Goal: Navigation & Orientation: Find specific page/section

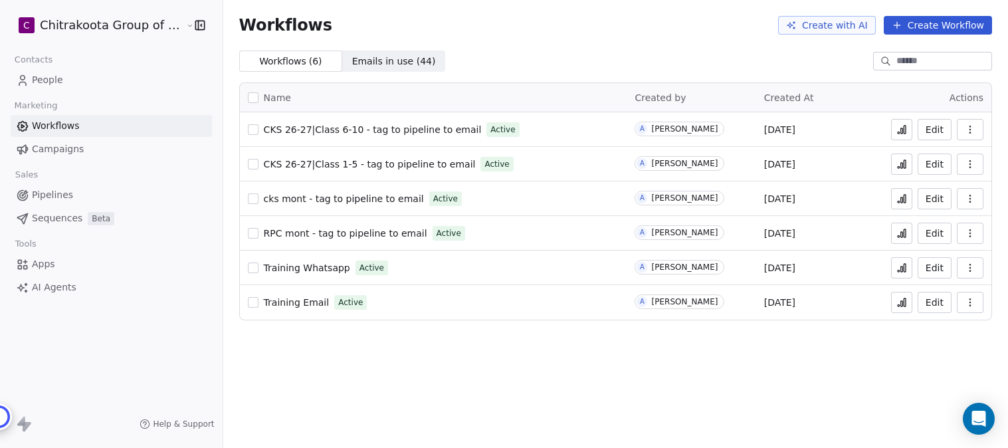
click at [173, 28] on html "C Chitrakoota Group of Institutions Contacts People Marketing Workflows Campaig…" at bounding box center [504, 224] width 1008 height 448
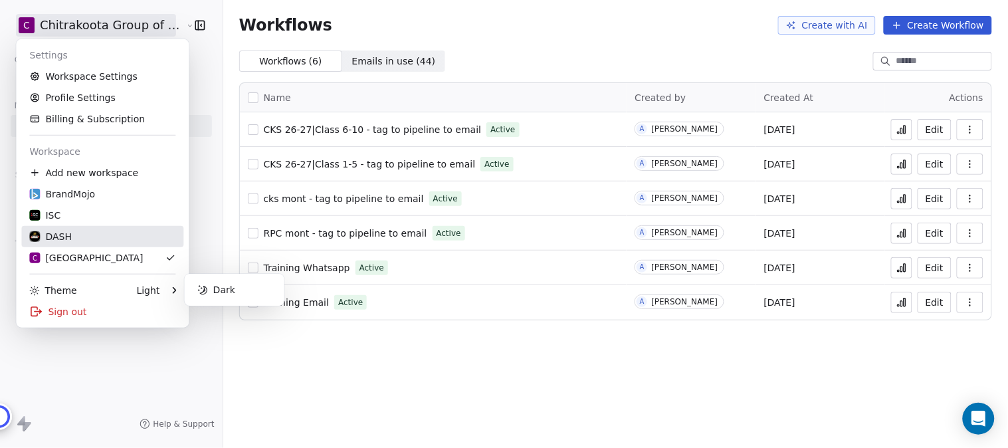
click at [57, 216] on div "ISC" at bounding box center [44, 215] width 31 height 13
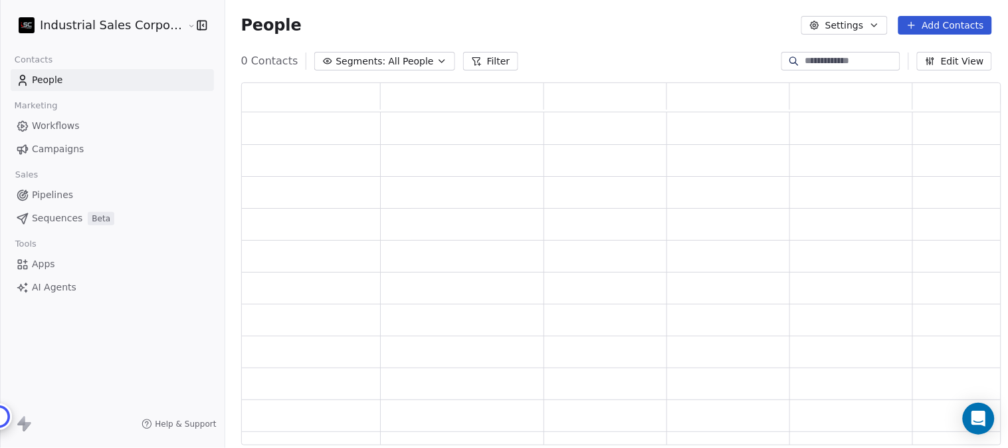
click at [56, 122] on span "Workflows" at bounding box center [56, 126] width 48 height 14
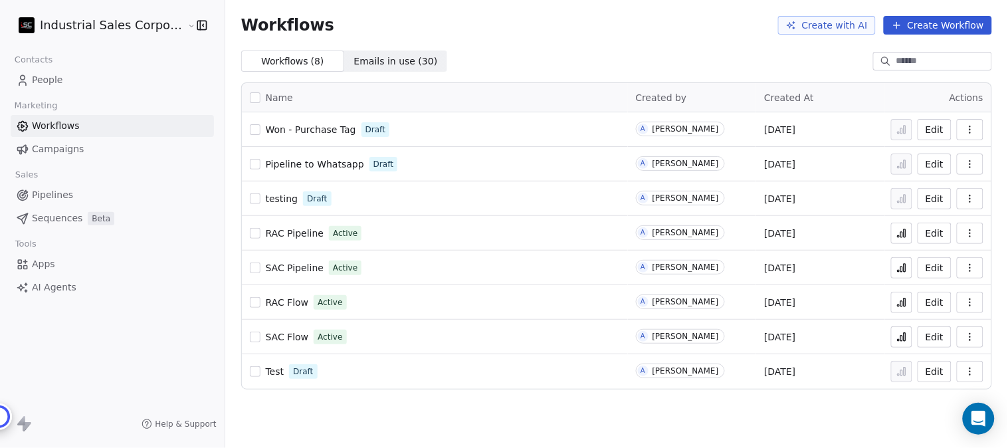
click at [274, 201] on span "testing" at bounding box center [282, 198] width 33 height 11
click at [277, 301] on span "RAC Flow" at bounding box center [287, 302] width 43 height 11
click at [274, 335] on span "SAC Flow" at bounding box center [287, 337] width 43 height 11
click at [144, 25] on html "Industrial Sales Corporation (ISC) Contacts People Marketing Workflows Campaign…" at bounding box center [504, 224] width 1008 height 448
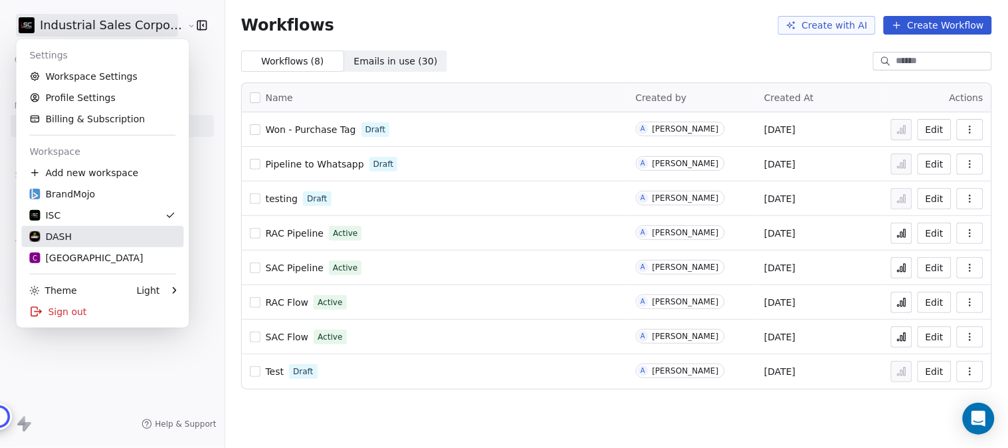
click at [58, 239] on div "DASH" at bounding box center [50, 236] width 43 height 13
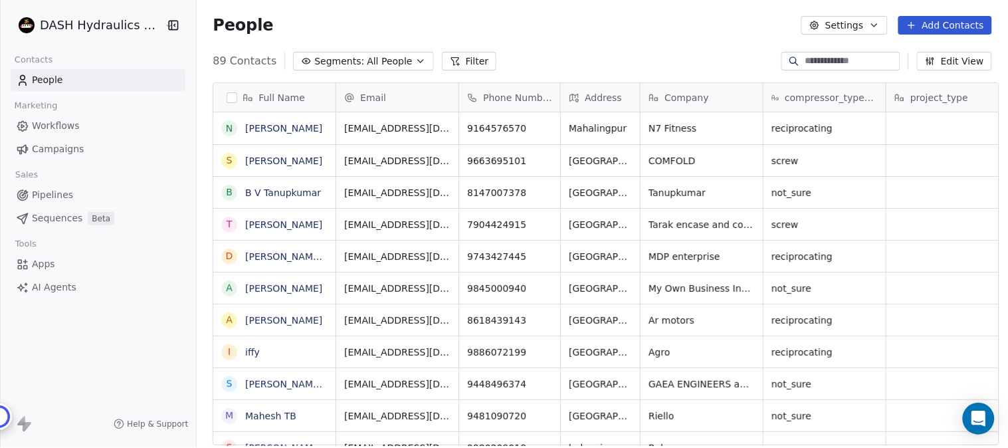
scroll to position [383, 807]
click at [71, 129] on span "Workflows" at bounding box center [56, 126] width 48 height 14
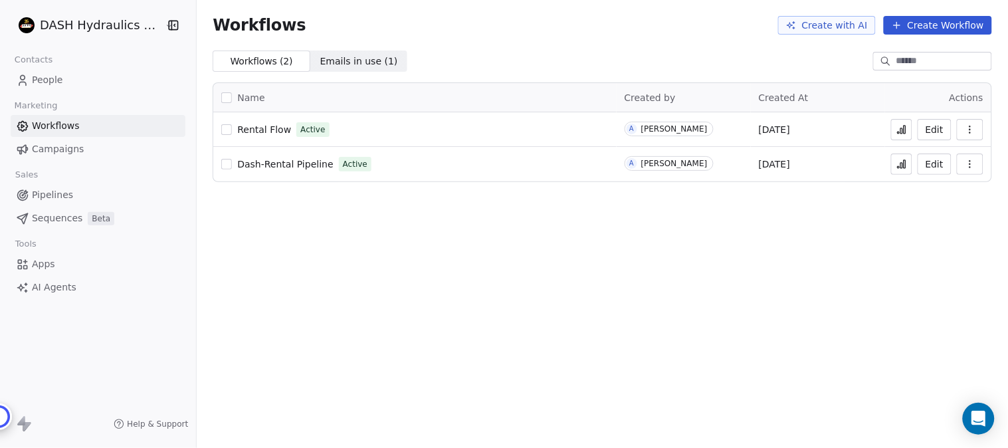
click at [290, 159] on span "Dash-Rental Pipeline" at bounding box center [285, 164] width 96 height 11
click at [260, 131] on span "Rental Flow" at bounding box center [264, 129] width 54 height 11
